Goal: Information Seeking & Learning: Find specific fact

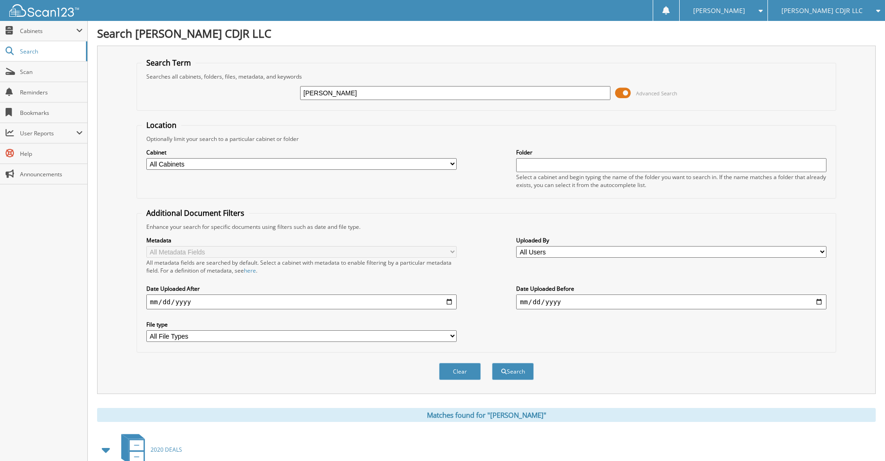
drag, startPoint x: 382, startPoint y: 96, endPoint x: 281, endPoint y: 99, distance: 100.9
click at [281, 99] on div "SUSAN LAROSE Advanced Search" at bounding box center [487, 92] width 690 height 25
type input "JOSEPH AUPUTIW"
click at [492, 363] on button "Search" at bounding box center [513, 371] width 42 height 17
click at [374, 90] on input "[PERSON_NAME]" at bounding box center [458, 93] width 313 height 14
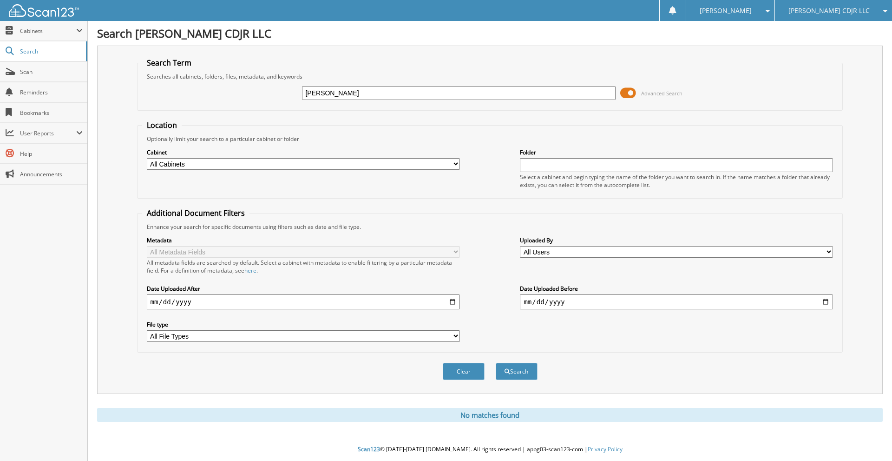
type input "J"
type input "AUPUTIW"
click at [496, 363] on button "Search" at bounding box center [517, 371] width 42 height 17
click at [820, 13] on span "[PERSON_NAME] CDJR LLC" at bounding box center [829, 11] width 81 height 6
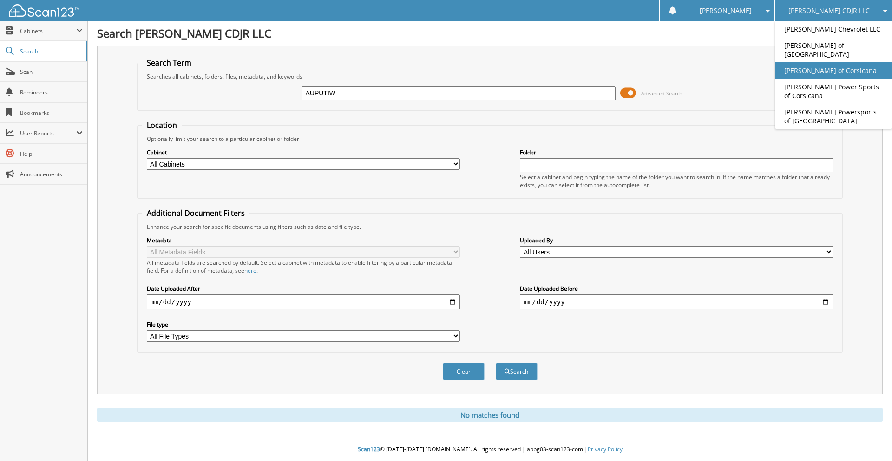
click at [829, 67] on link "[PERSON_NAME] of Corsicana" at bounding box center [833, 70] width 117 height 16
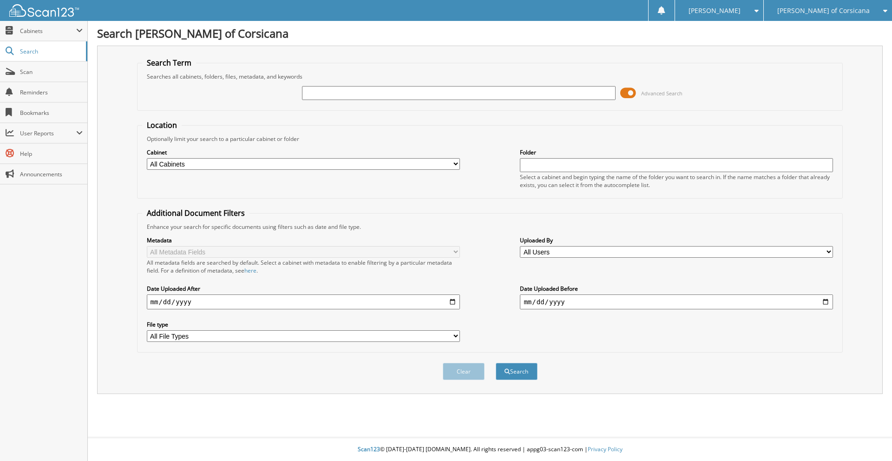
click at [355, 90] on input "text" at bounding box center [458, 93] width 313 height 14
type input "[PERSON_NAME]"
click at [524, 370] on button "Search" at bounding box center [517, 371] width 42 height 17
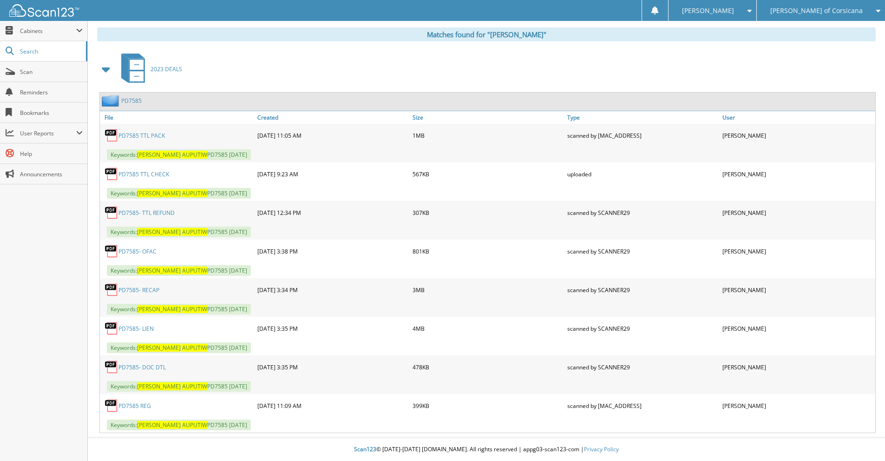
scroll to position [381, 0]
click at [146, 288] on link "PD7585- RECAP" at bounding box center [139, 290] width 41 height 8
click at [872, 63] on div "2023 DEALS" at bounding box center [486, 69] width 779 height 37
click at [841, 13] on span "[PERSON_NAME] of Corsicana" at bounding box center [817, 11] width 92 height 6
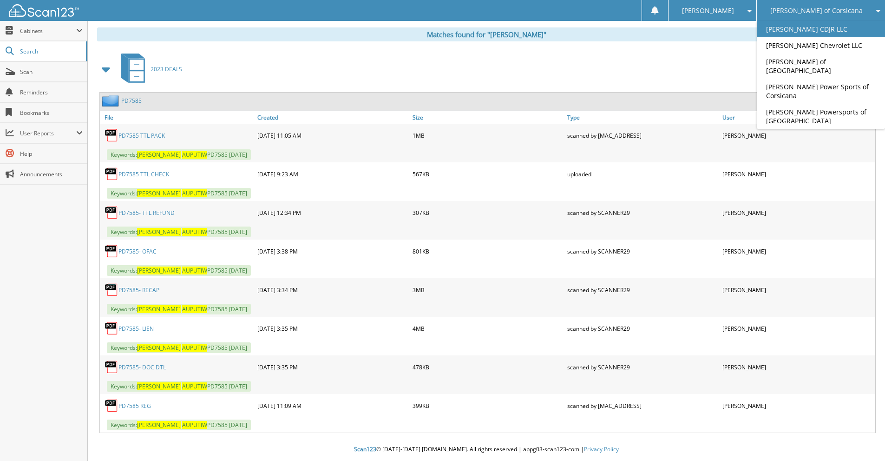
click at [824, 26] on link "[PERSON_NAME] CDJR LLC" at bounding box center [821, 29] width 128 height 16
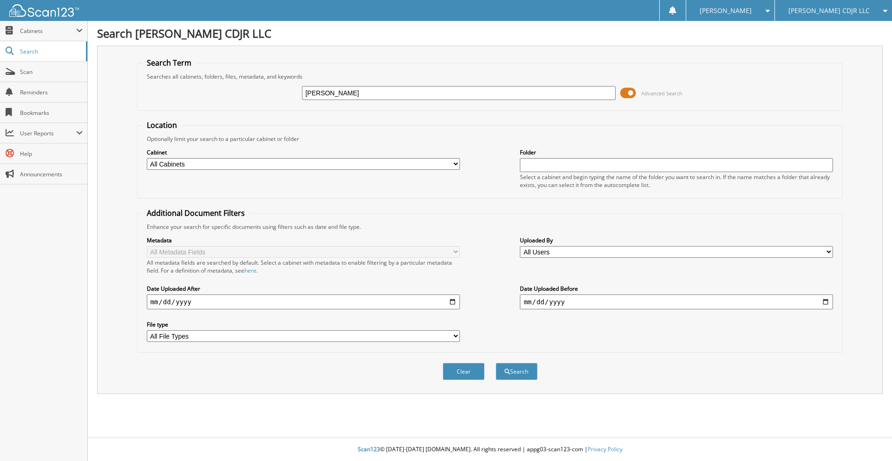
type input "MICHAEL TOWNSEND"
click at [496, 363] on button "Search" at bounding box center [517, 371] width 42 height 17
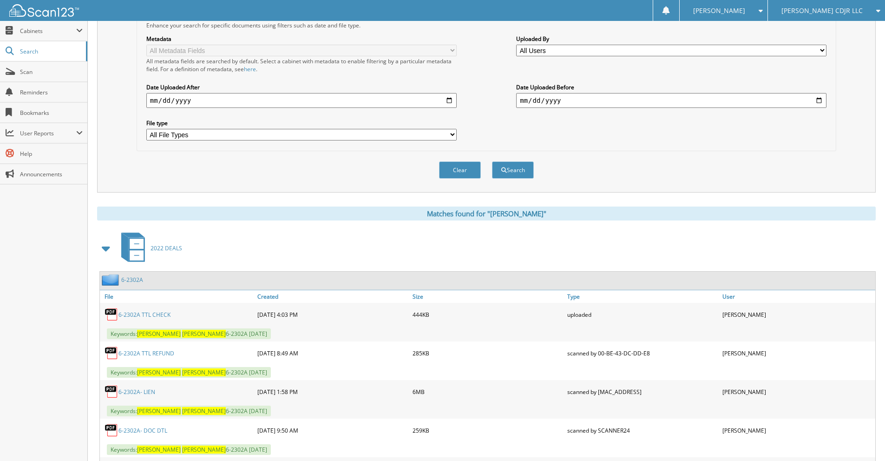
scroll to position [403, 0]
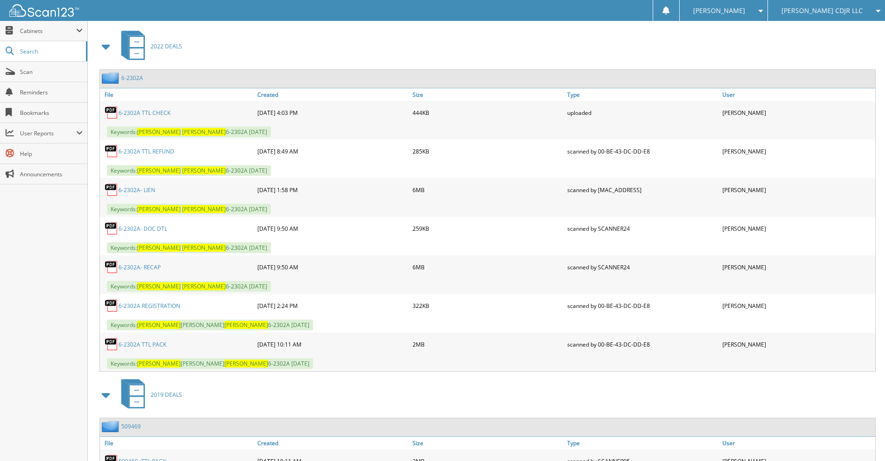
click at [149, 267] on link "6-2302A- RECAP" at bounding box center [140, 267] width 42 height 8
click at [842, 16] on div "[PERSON_NAME] CDJR LLC" at bounding box center [827, 10] width 108 height 21
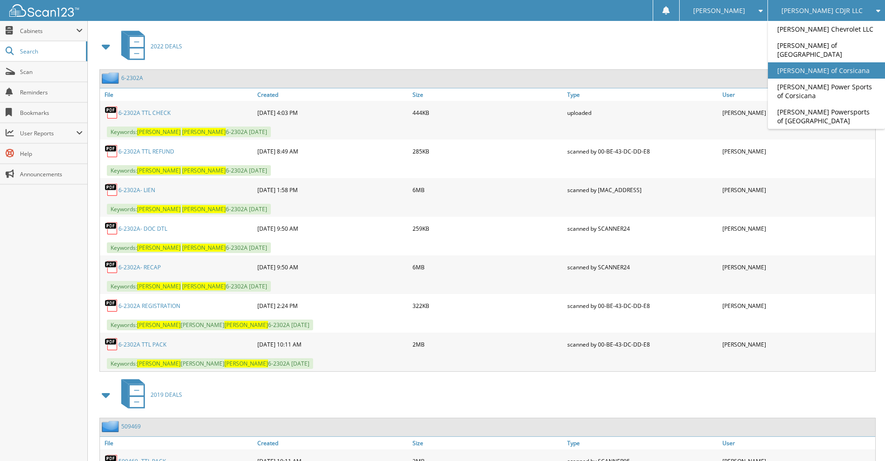
click at [822, 67] on link "[PERSON_NAME] of Corsicana" at bounding box center [826, 70] width 117 height 16
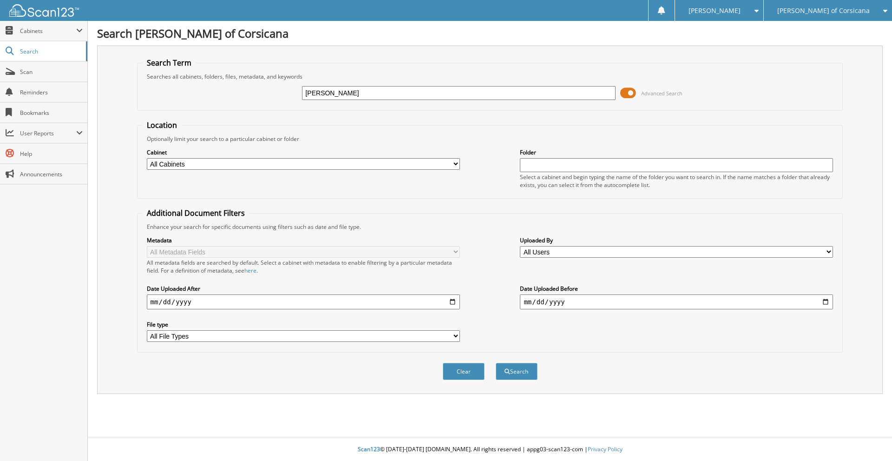
type input "[PERSON_NAME]"
click at [496, 363] on button "Search" at bounding box center [517, 371] width 42 height 17
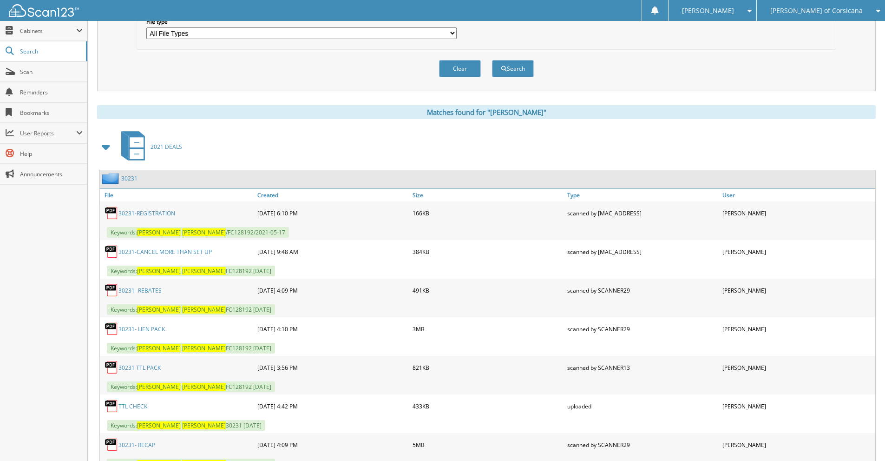
scroll to position [403, 0]
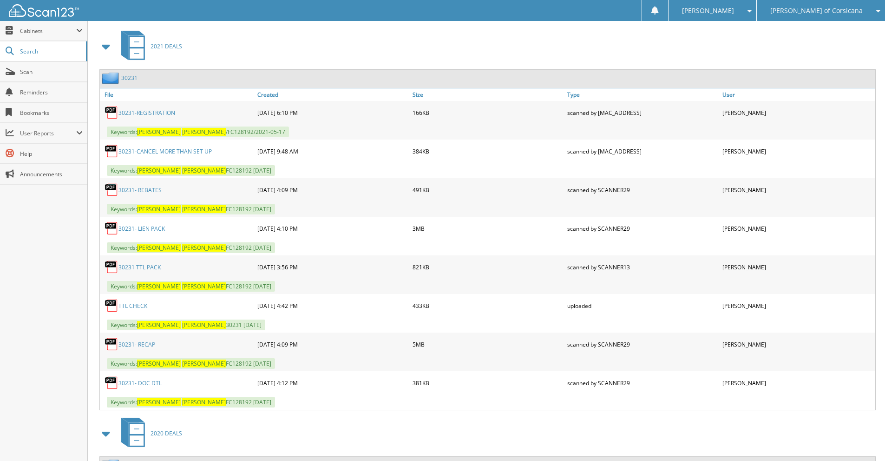
click at [148, 346] on link "30231- RECAP" at bounding box center [137, 344] width 37 height 8
click at [815, 10] on span "[PERSON_NAME] of Corsicana" at bounding box center [817, 11] width 92 height 6
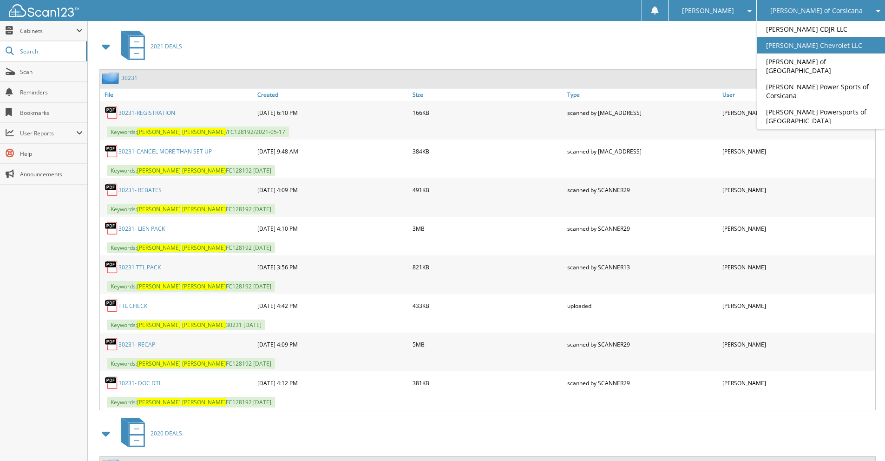
click at [818, 49] on link "[PERSON_NAME] Chevrolet LLC" at bounding box center [821, 45] width 128 height 16
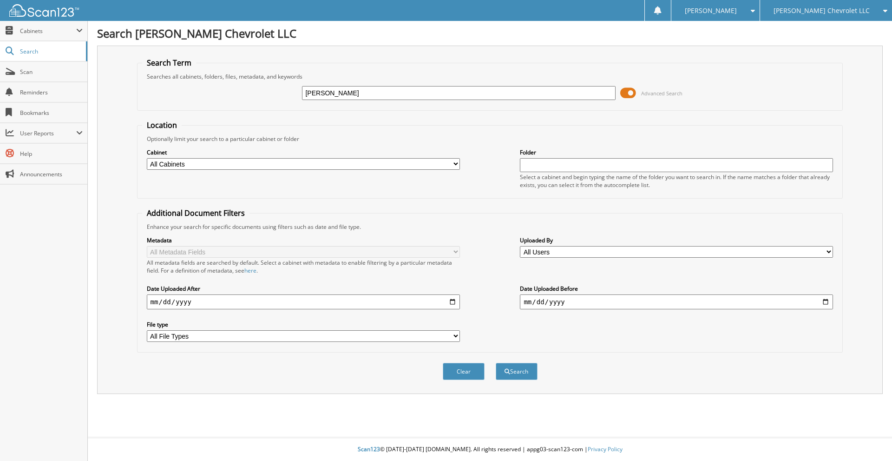
type input "[PERSON_NAME]"
click at [496, 363] on button "Search" at bounding box center [517, 371] width 42 height 17
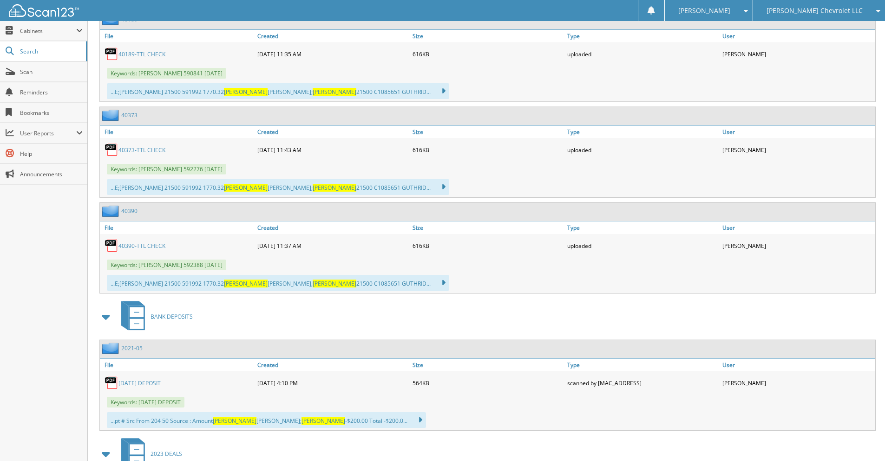
scroll to position [2014, 0]
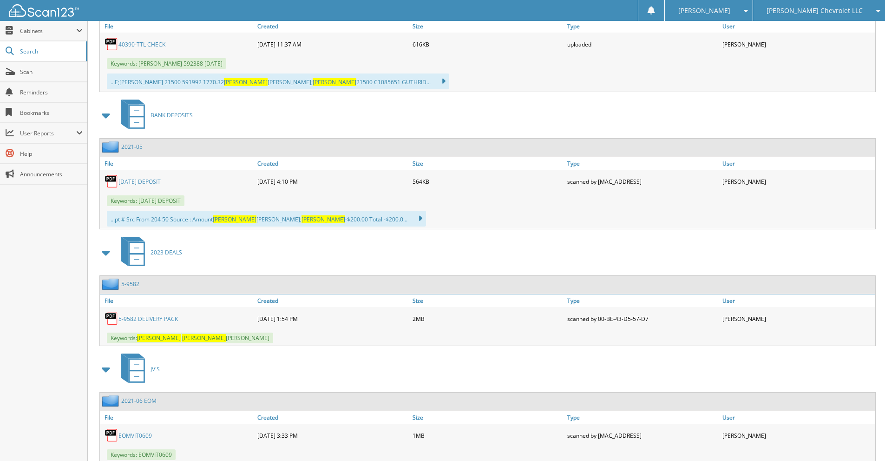
click at [134, 283] on link "5-9582" at bounding box center [130, 284] width 18 height 8
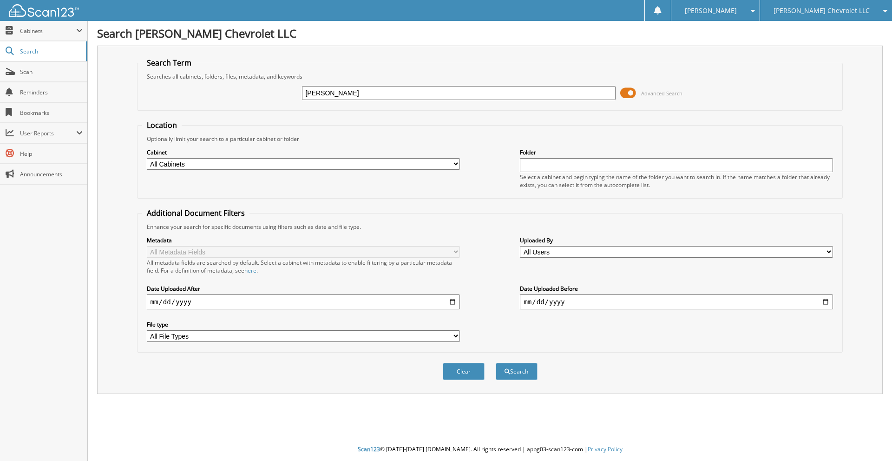
type input "[PERSON_NAME]"
click at [496, 363] on button "Search" at bounding box center [517, 371] width 42 height 17
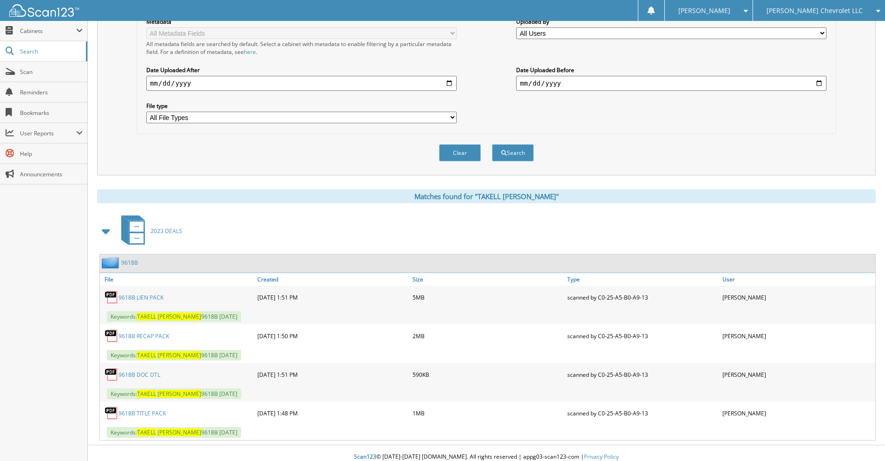
scroll to position [226, 0]
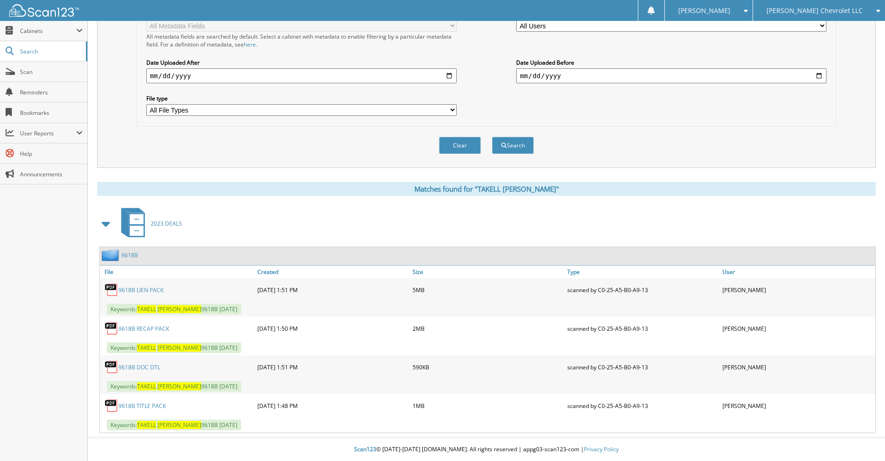
click at [151, 326] on link "9618B RECAP PACK" at bounding box center [144, 328] width 51 height 8
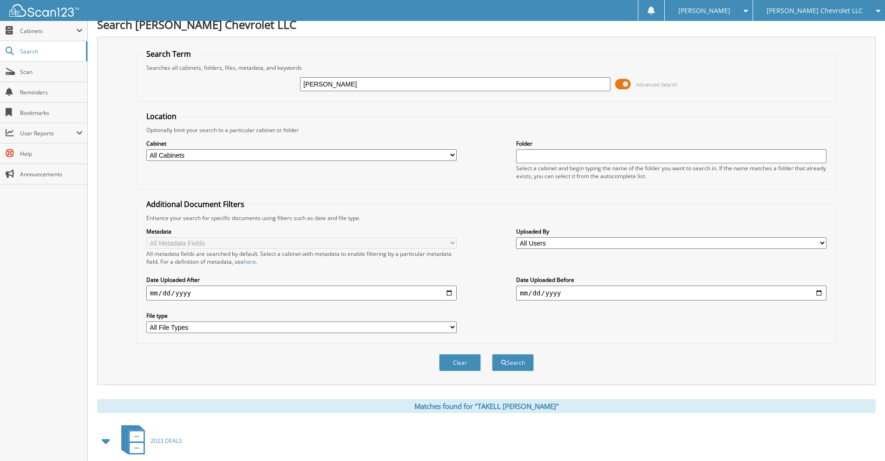
scroll to position [0, 0]
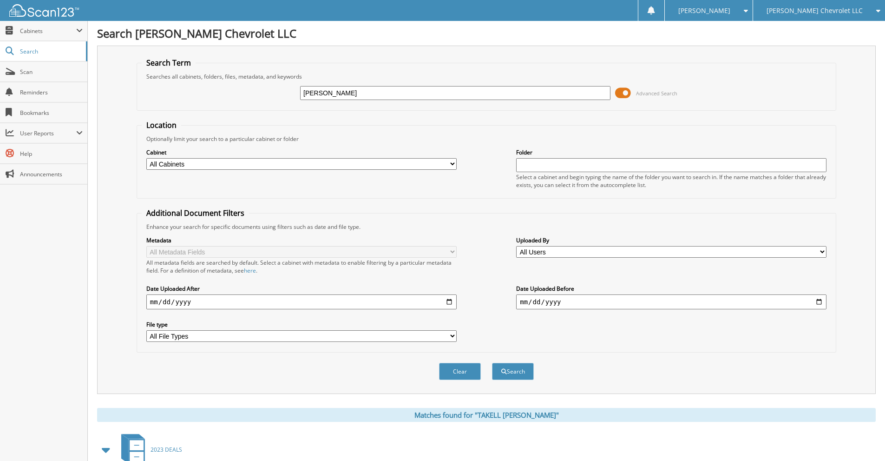
drag, startPoint x: 369, startPoint y: 93, endPoint x: 287, endPoint y: 101, distance: 81.7
click at [287, 101] on div "TAKELL COLLIER Advanced Search" at bounding box center [487, 92] width 690 height 25
type input "ADAM WALL"
click at [492, 363] on button "Search" at bounding box center [513, 371] width 42 height 17
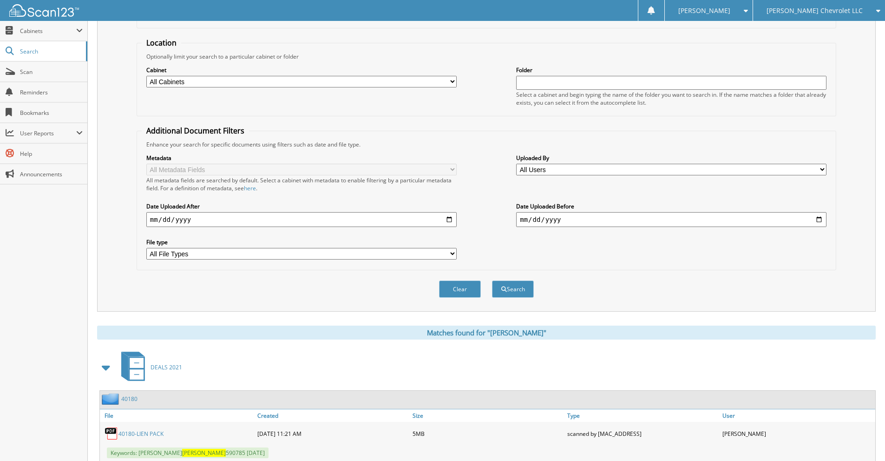
scroll to position [403, 0]
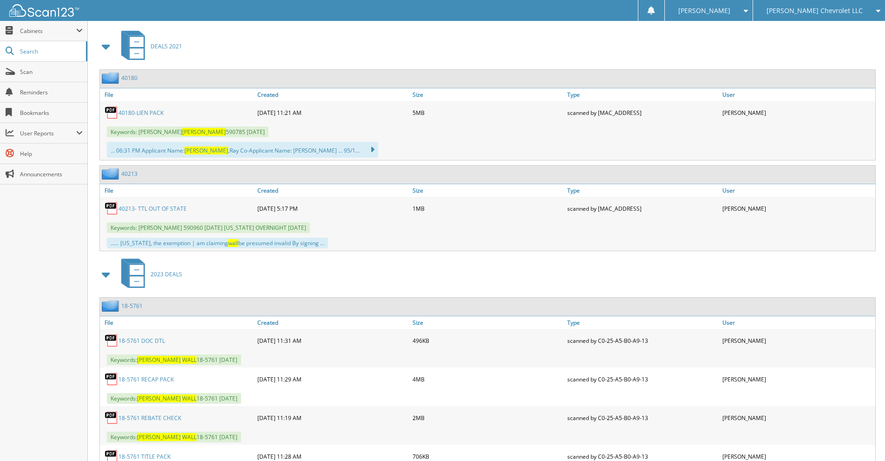
click at [836, 13] on span "[PERSON_NAME] Chevrolet LLC" at bounding box center [815, 11] width 96 height 6
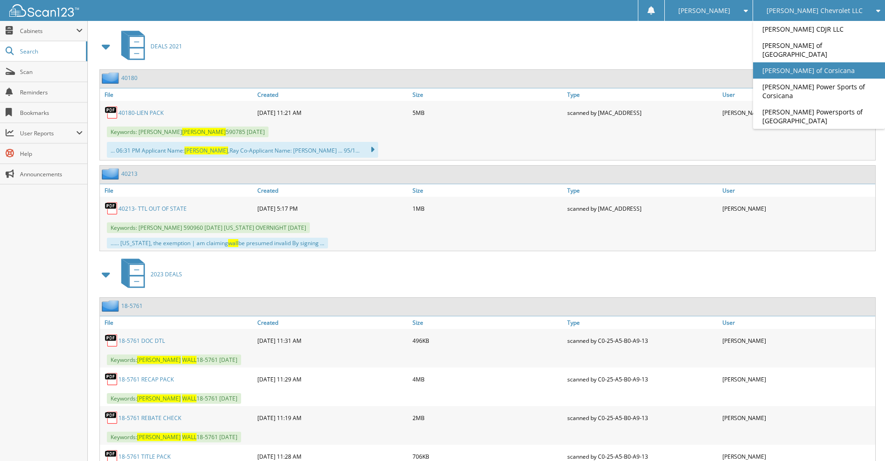
click at [819, 65] on link "[PERSON_NAME] of Corsicana" at bounding box center [819, 70] width 132 height 16
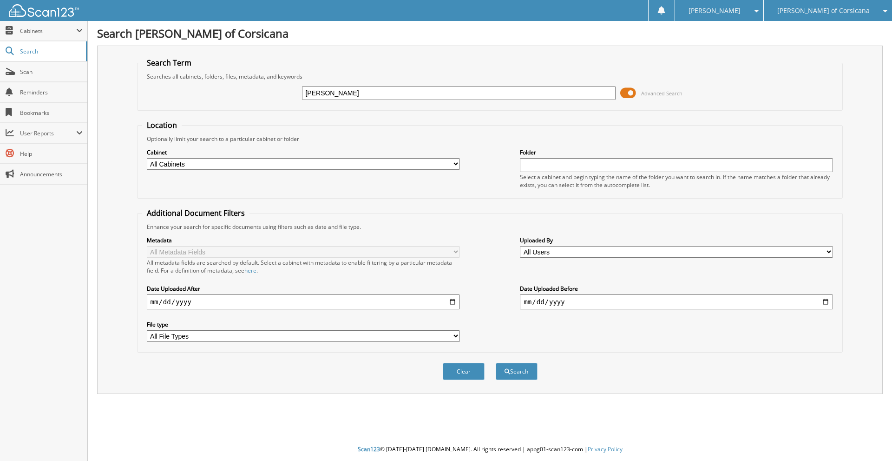
type input "[PERSON_NAME]"
click at [496, 363] on button "Search" at bounding box center [517, 371] width 42 height 17
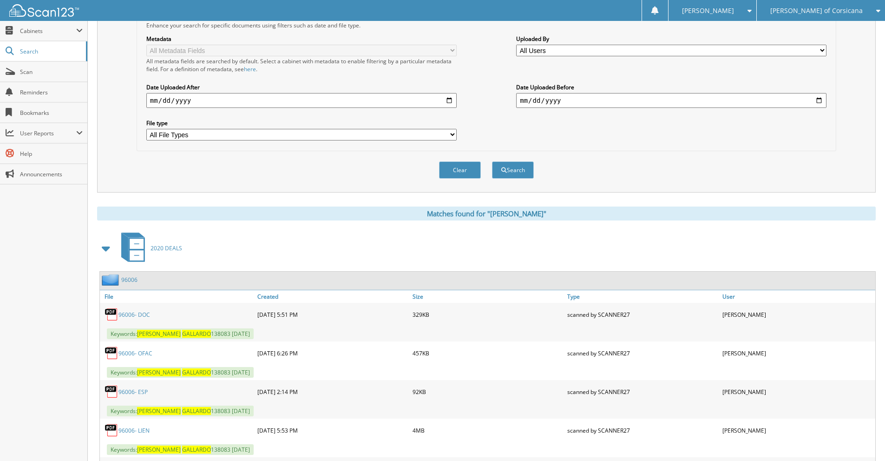
scroll to position [403, 0]
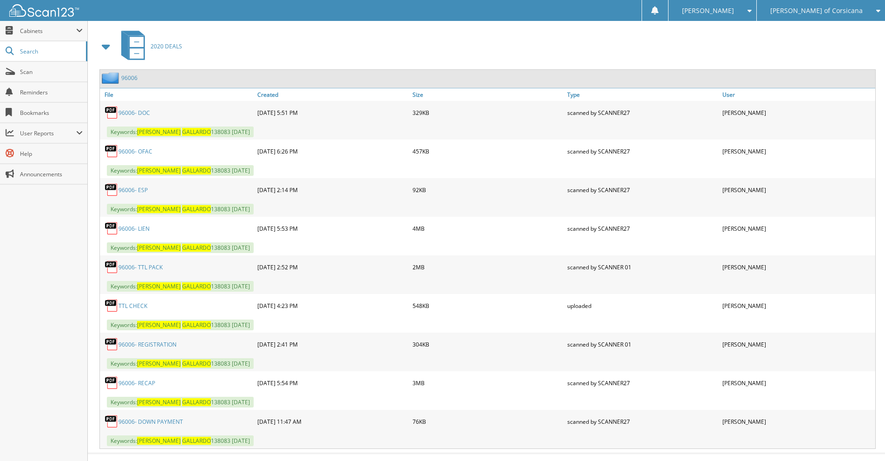
click at [143, 382] on link "96006- RECAP" at bounding box center [137, 383] width 37 height 8
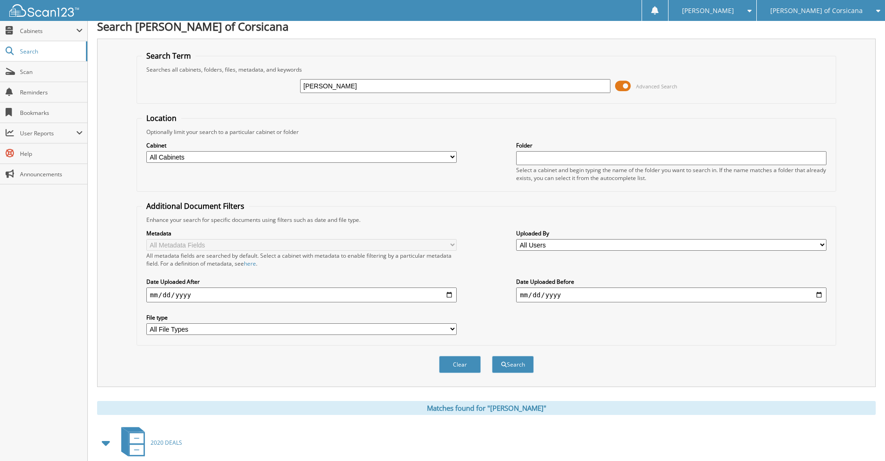
scroll to position [0, 0]
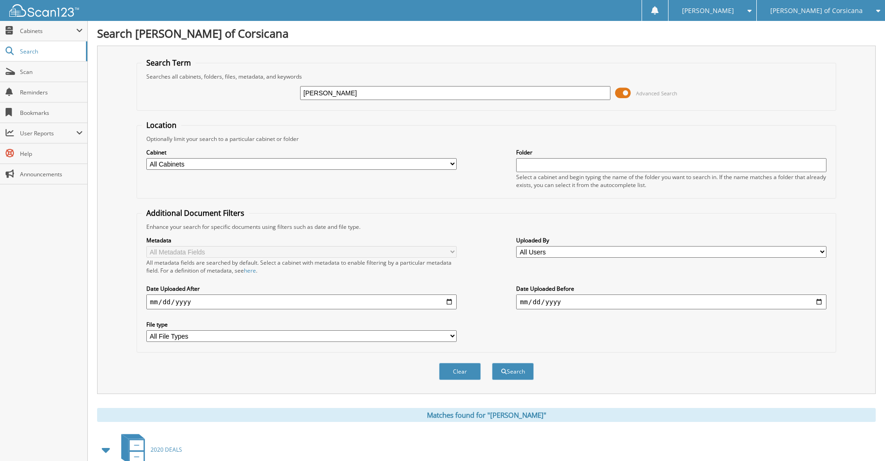
drag, startPoint x: 368, startPoint y: 93, endPoint x: 290, endPoint y: 85, distance: 77.6
click at [290, 85] on div "PAULA GALLARDO Advanced Search" at bounding box center [487, 92] width 690 height 25
type input "[PERSON_NAME]"
click at [492, 363] on button "Search" at bounding box center [513, 371] width 42 height 17
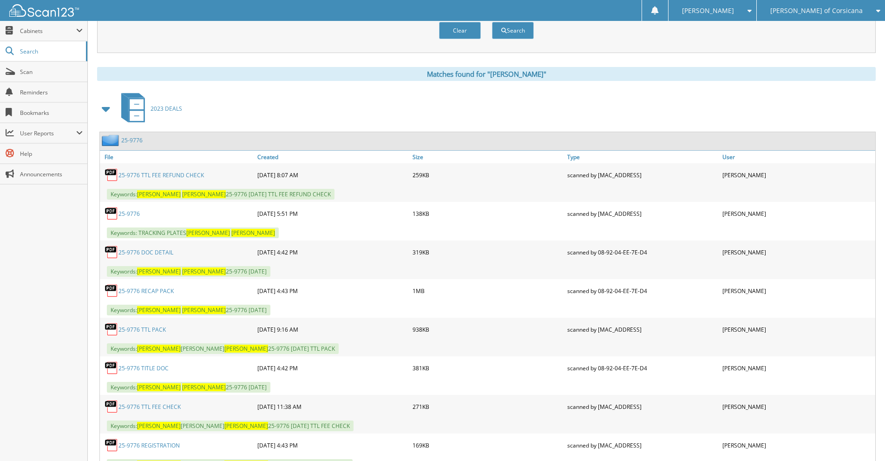
scroll to position [403, 0]
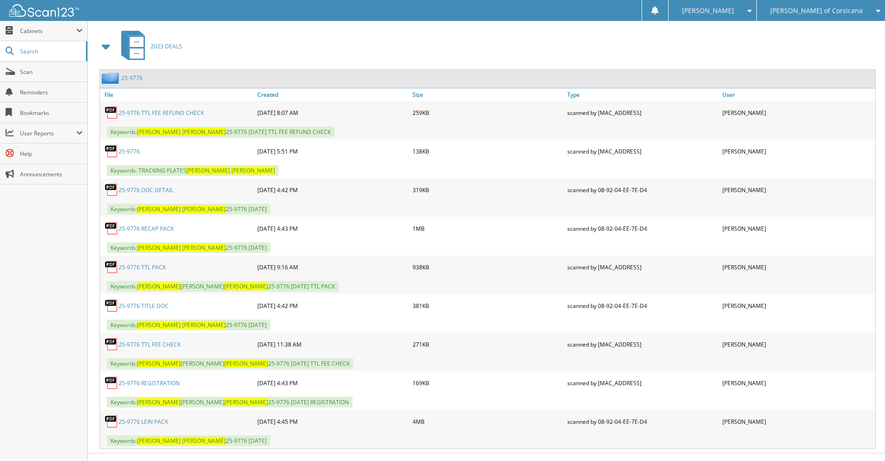
click at [164, 228] on link "25-9776 RECAP PACK" at bounding box center [146, 228] width 55 height 8
click at [800, 4] on div "[PERSON_NAME] of Corsicana" at bounding box center [821, 10] width 119 height 21
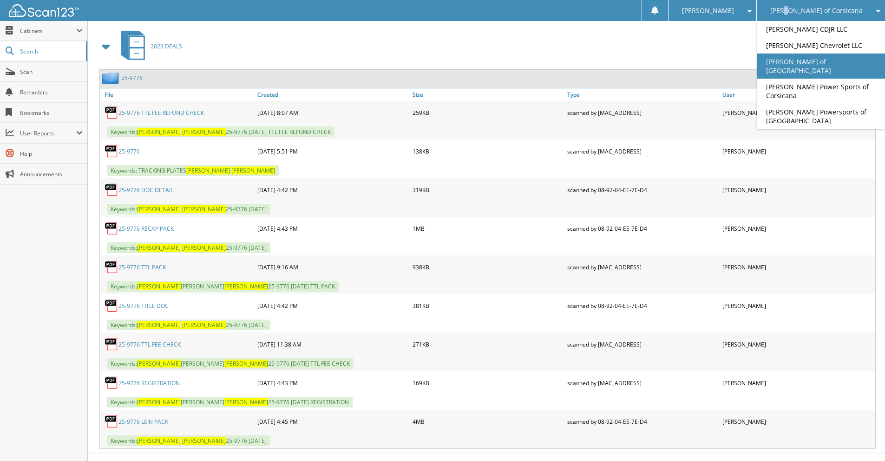
click at [807, 64] on link "[PERSON_NAME] of [GEOGRAPHIC_DATA]" at bounding box center [821, 65] width 128 height 25
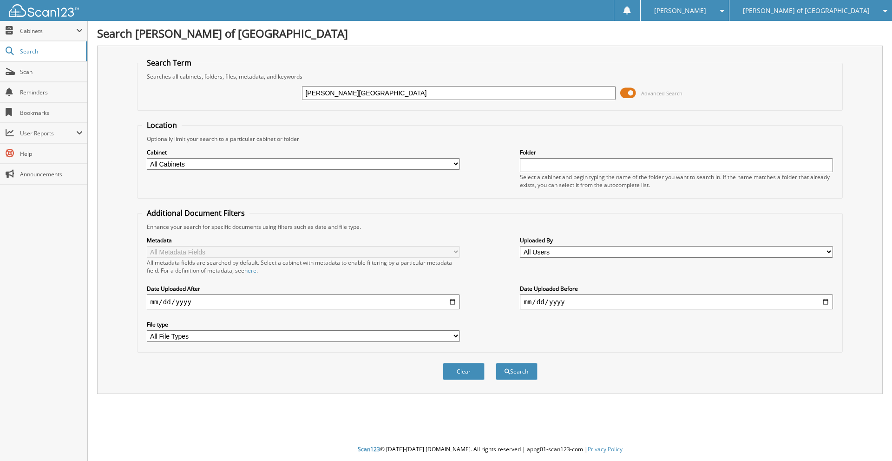
type input "[PERSON_NAME][GEOGRAPHIC_DATA]"
click at [496, 363] on button "Search" at bounding box center [517, 371] width 42 height 17
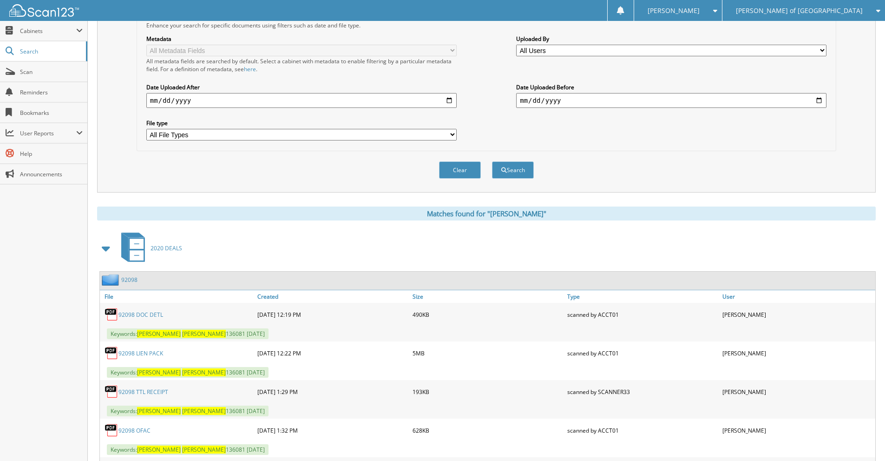
scroll to position [403, 0]
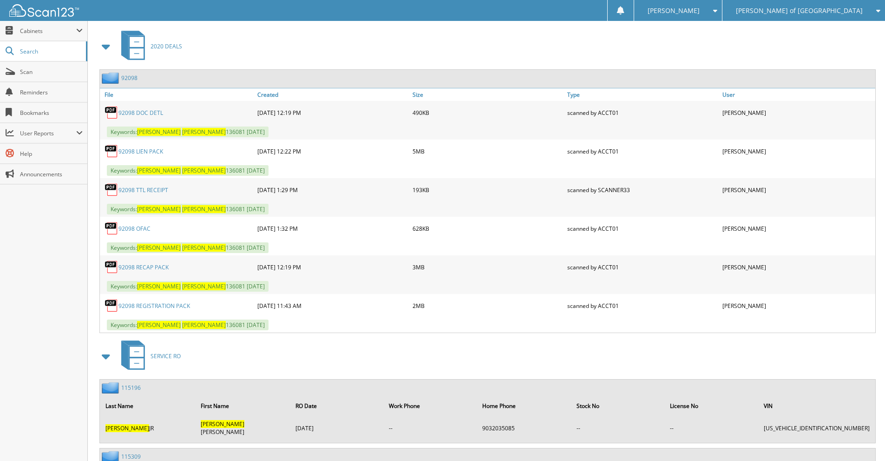
click at [145, 270] on link "92098 RECAP PACK" at bounding box center [144, 267] width 50 height 8
